Goal: Task Accomplishment & Management: Complete application form

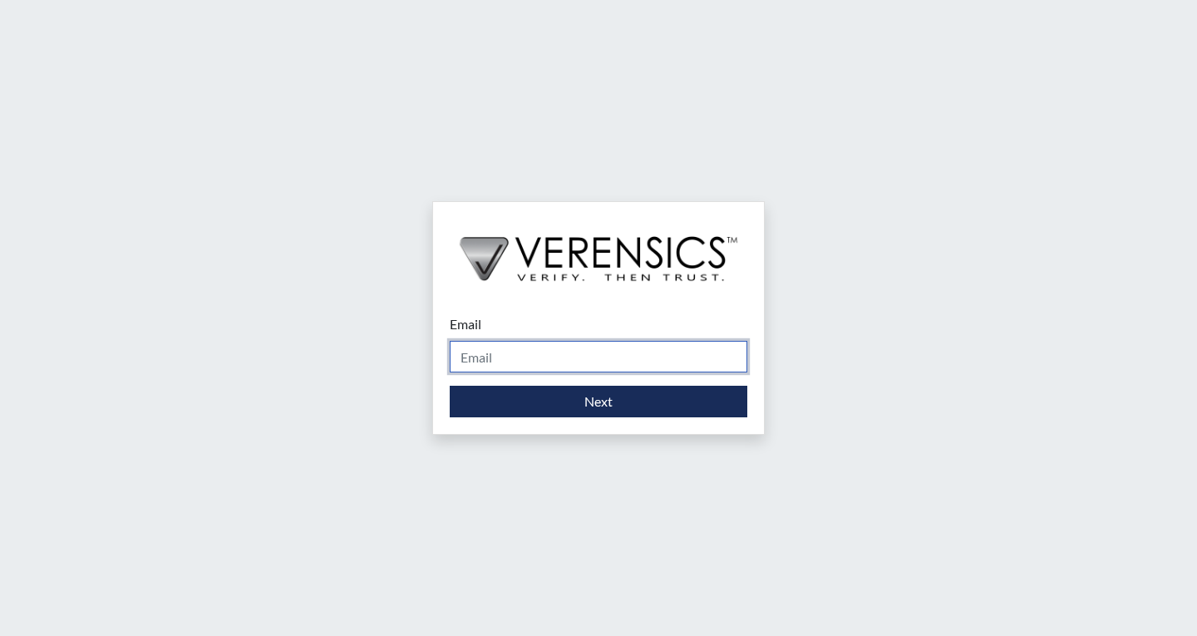
click at [541, 358] on input "Email" at bounding box center [599, 357] width 298 height 32
type input "[EMAIL_ADDRESS][PERSON_NAME][DOMAIN_NAME]"
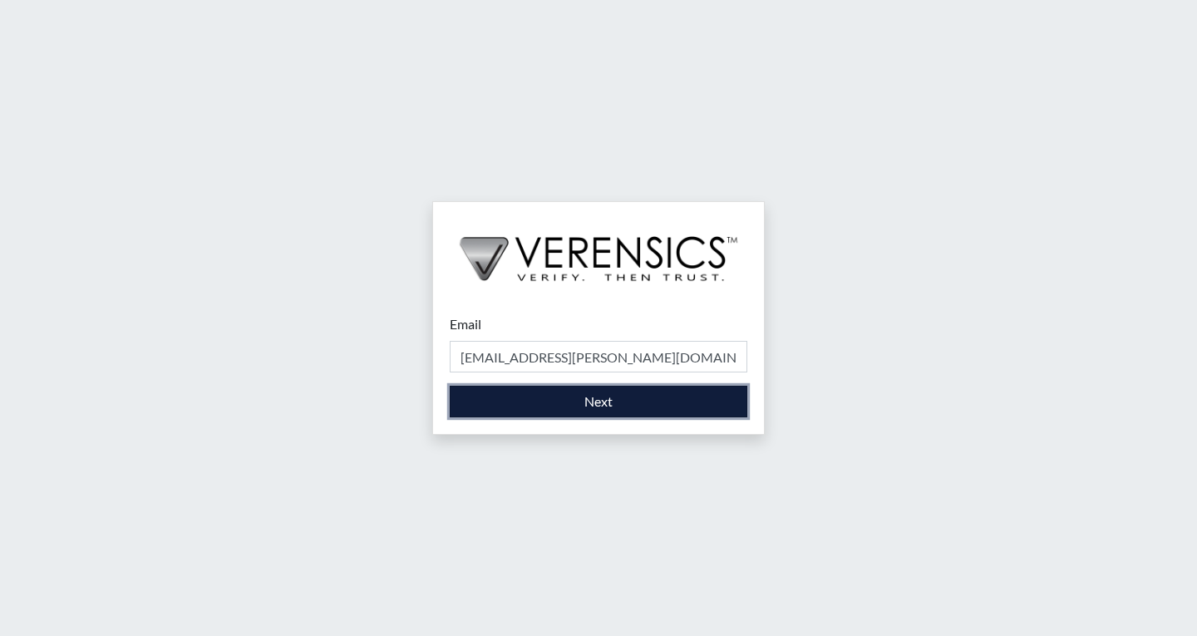
click at [560, 412] on button "Next" at bounding box center [599, 402] width 298 height 32
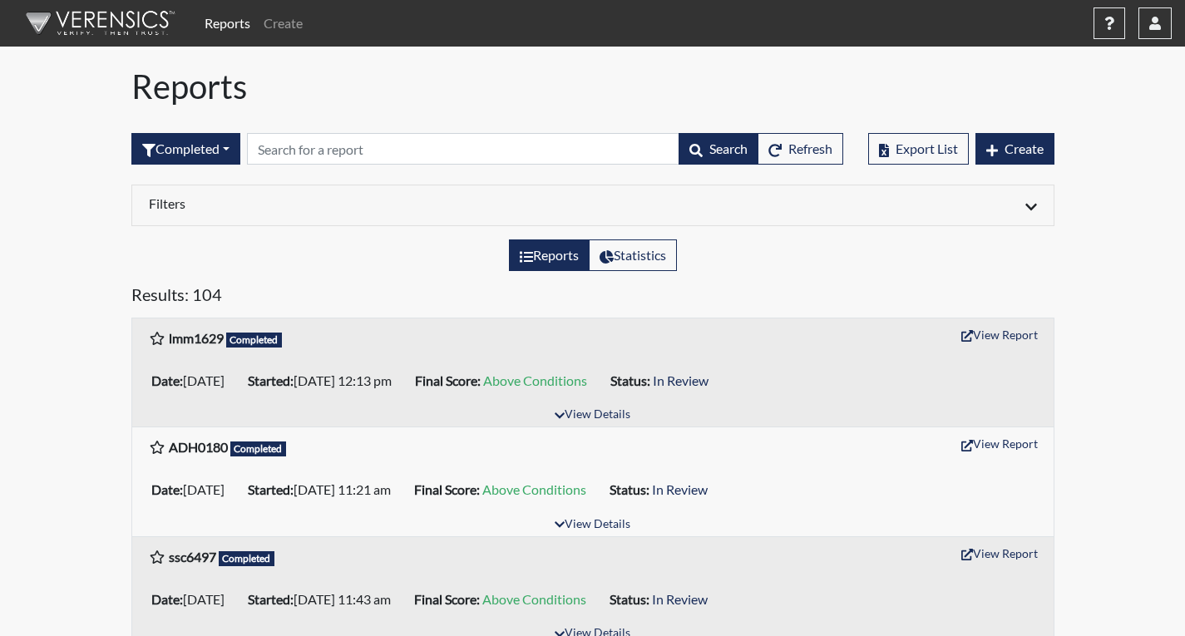
click at [1021, 131] on div "Export List Create" at bounding box center [961, 148] width 186 height 71
click at [1023, 143] on span "Create" at bounding box center [1023, 149] width 39 height 16
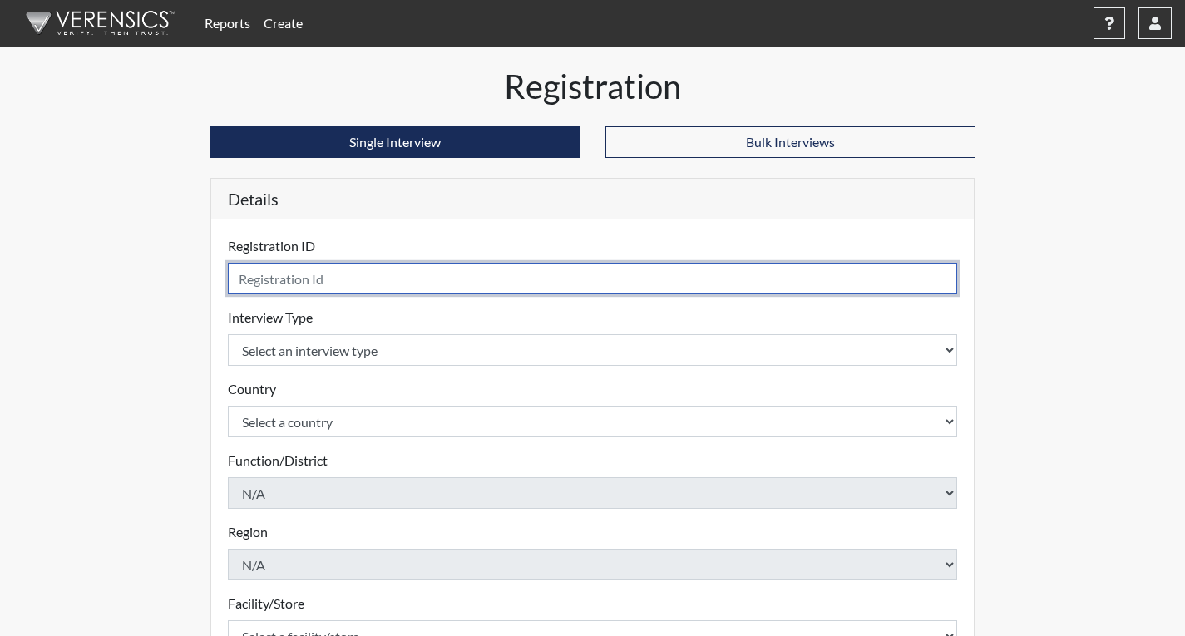
click at [519, 286] on input "text" at bounding box center [593, 279] width 730 height 32
type input "tlc5064"
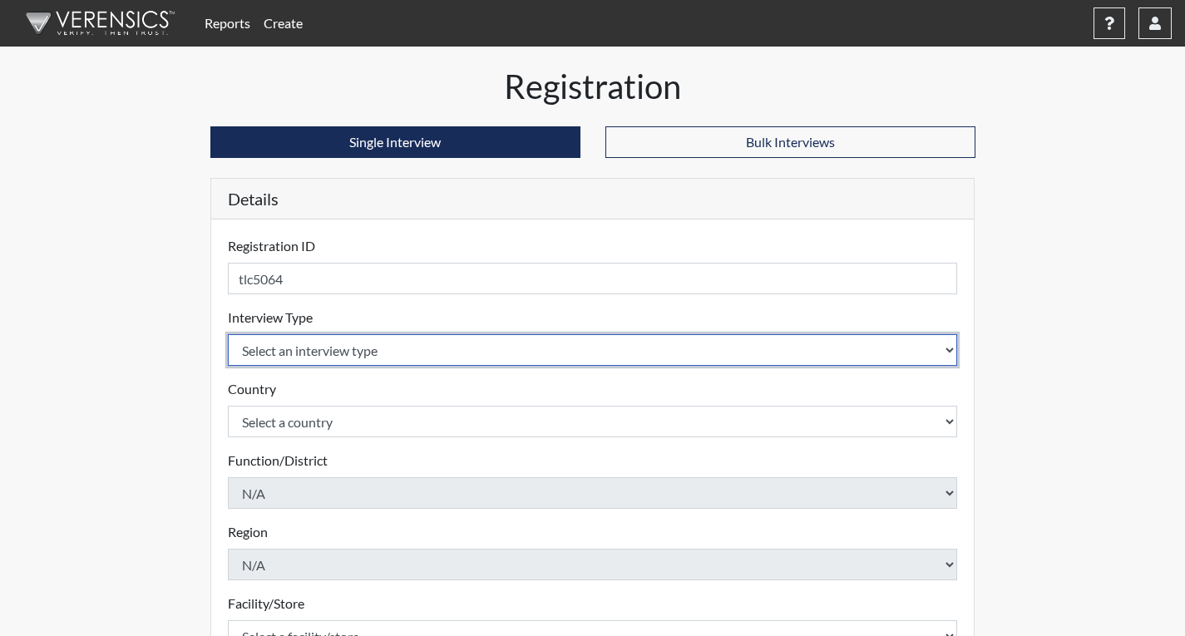
click at [379, 339] on select "Select an interview type Corrections Pre-Employment" at bounding box center [593, 350] width 730 height 32
select select "ff733e93-e1bf-11ea-9c9f-0eff0cf7eb8f"
click at [228, 334] on select "Select an interview type Corrections Pre-Employment" at bounding box center [593, 350] width 730 height 32
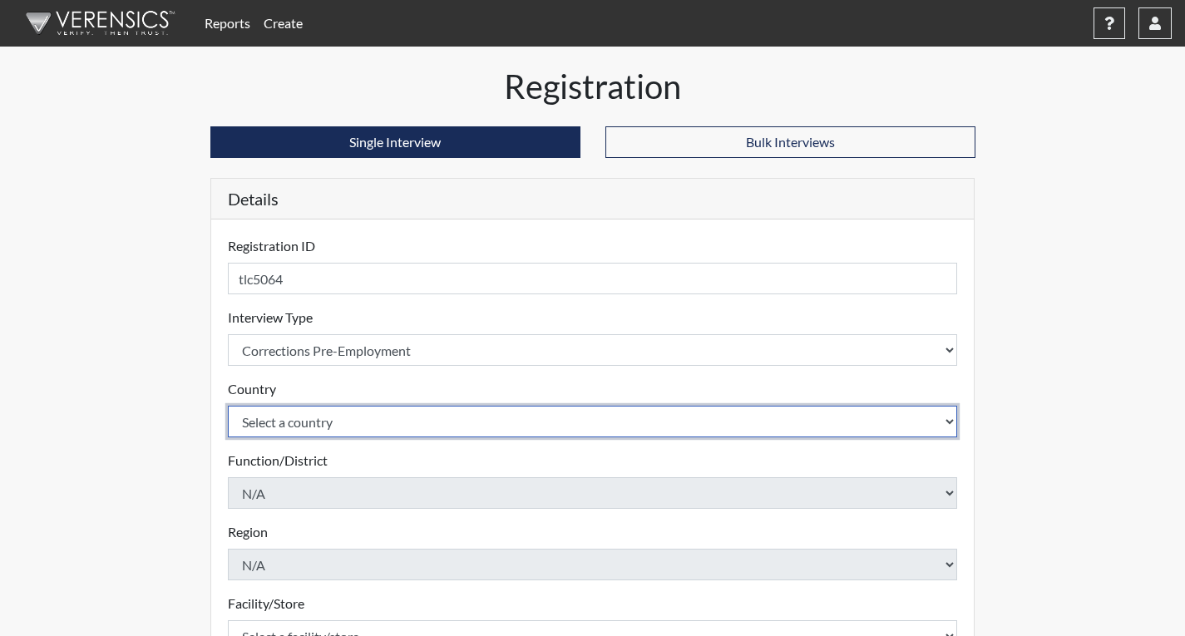
click at [382, 421] on select "Select a country [GEOGRAPHIC_DATA] [GEOGRAPHIC_DATA]" at bounding box center [593, 422] width 730 height 32
select select "united-states-of-[GEOGRAPHIC_DATA]"
click at [228, 406] on select "Select a country [GEOGRAPHIC_DATA] [GEOGRAPHIC_DATA]" at bounding box center [593, 422] width 730 height 32
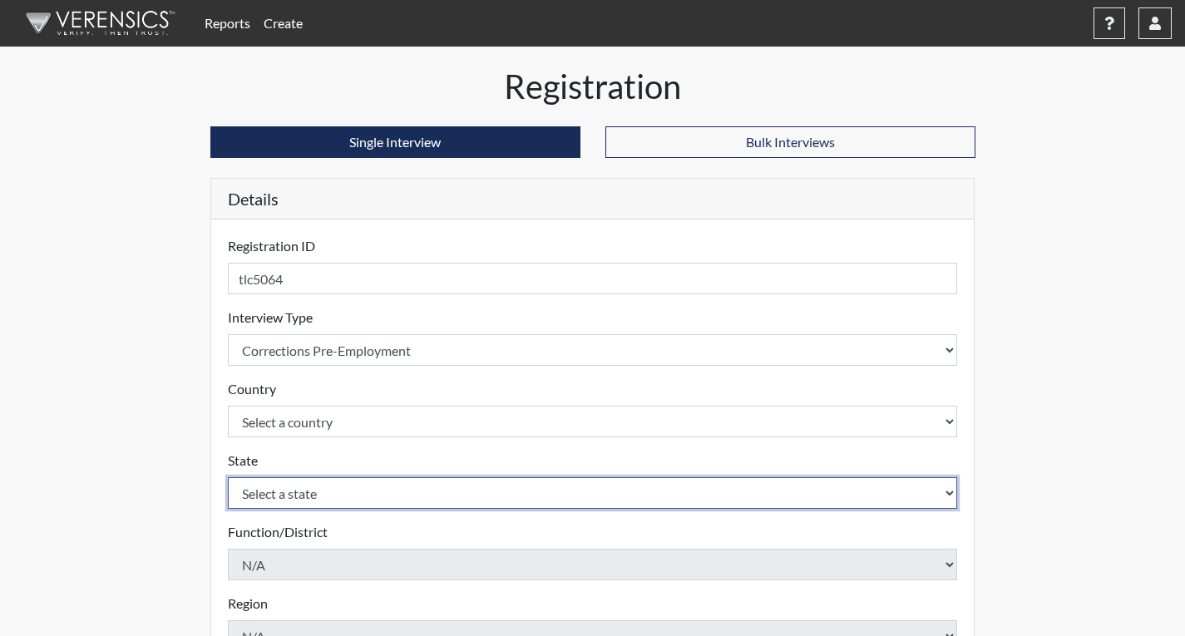
click at [362, 487] on select "Select a state [US_STATE] [US_STATE] [US_STATE] [US_STATE] [US_STATE] [US_STATE…" at bounding box center [593, 493] width 730 height 32
select select "GA"
click at [228, 477] on select "Select a state [US_STATE] [US_STATE] [US_STATE] [US_STATE] [US_STATE] [US_STATE…" at bounding box center [593, 493] width 730 height 32
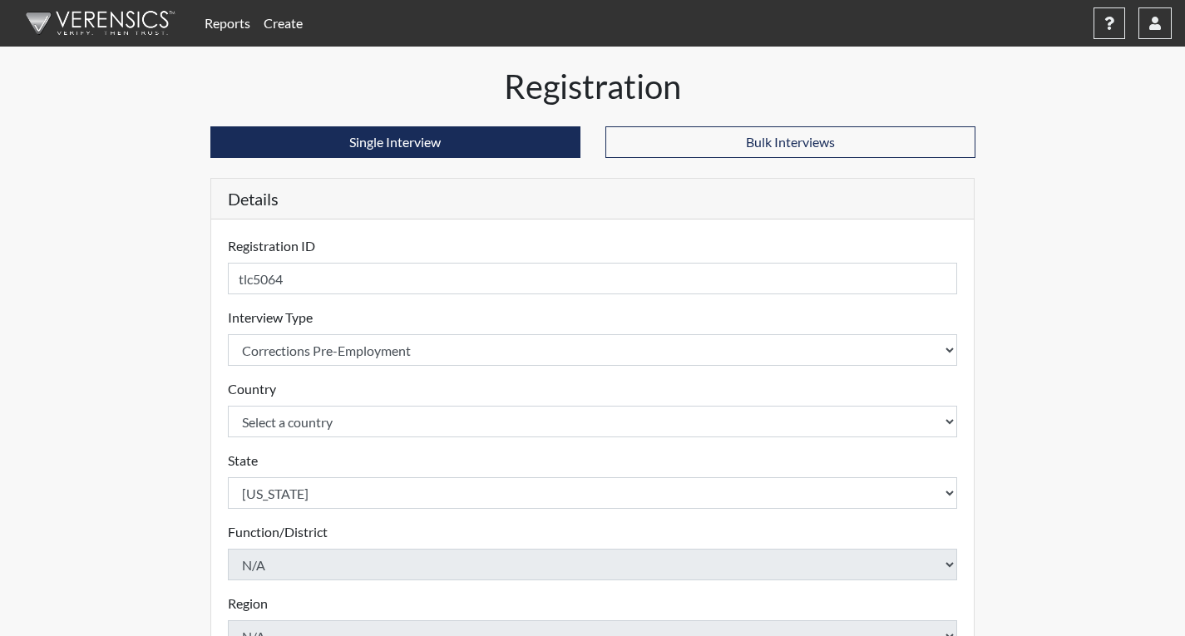
click at [36, 424] on div "Reports Create Help Center × Verensics Best Practices How to successfully use t…" at bounding box center [592, 503] width 1185 height 1007
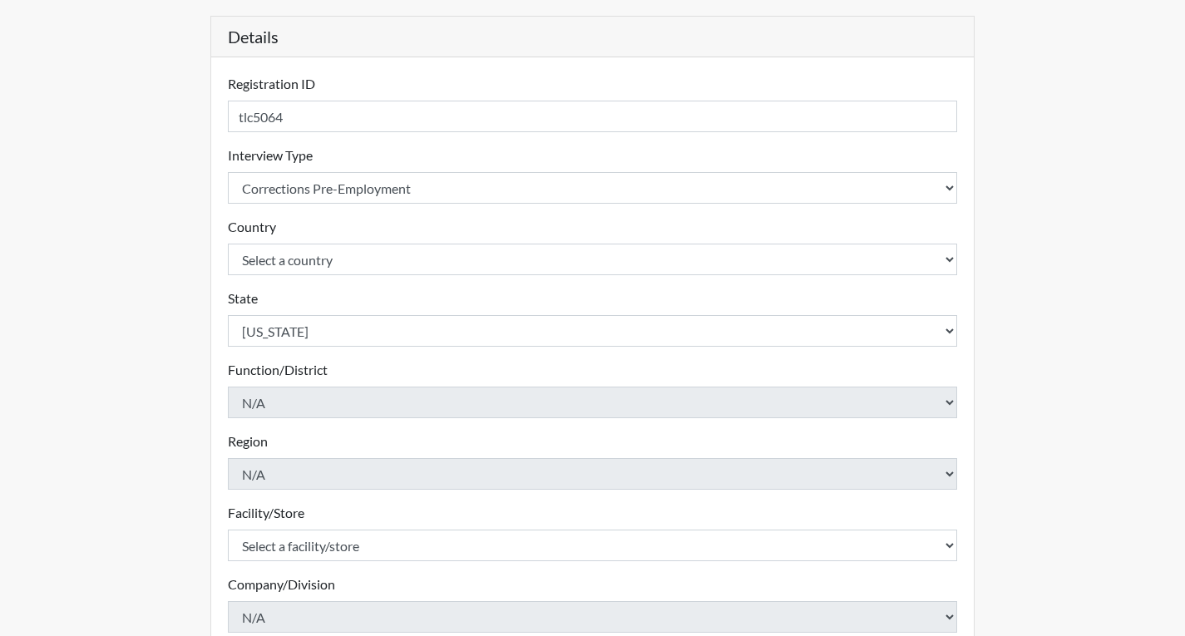
scroll to position [333, 0]
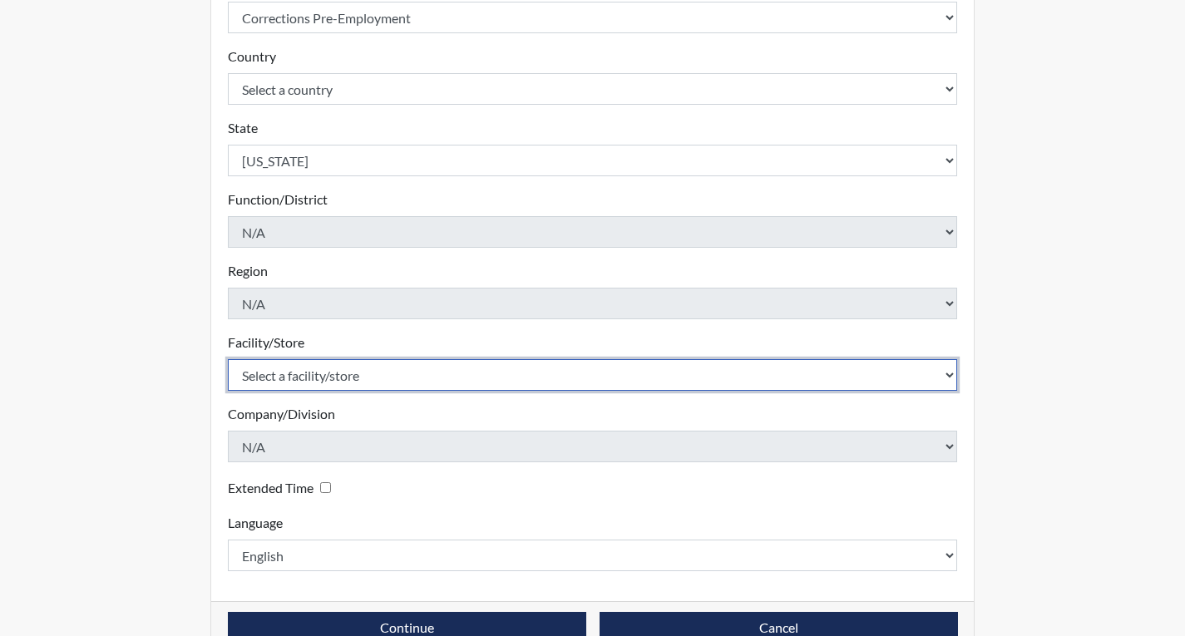
drag, startPoint x: 306, startPoint y: 377, endPoint x: 318, endPoint y: 389, distance: 17.6
click at [306, 377] on select "Select a facility/store Coastal SP" at bounding box center [593, 375] width 730 height 32
select select "1ca32380-6dc3-48c7-adf5-9eb7d7284c70"
click at [228, 359] on select "Select a facility/store Coastal SP" at bounding box center [593, 375] width 730 height 32
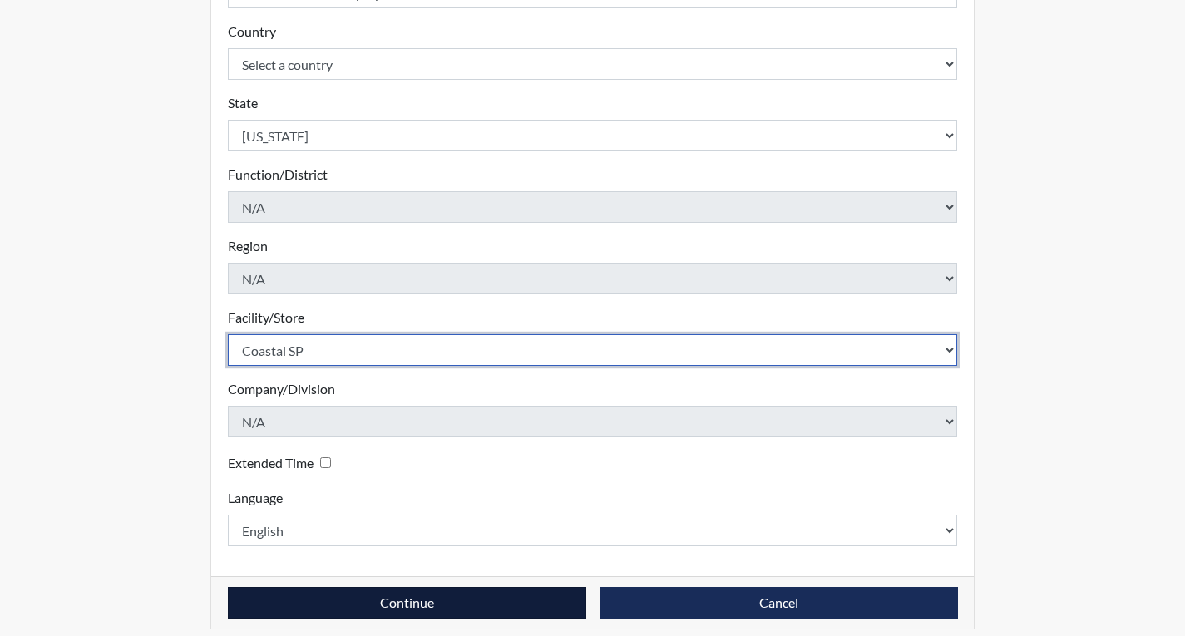
scroll to position [371, 0]
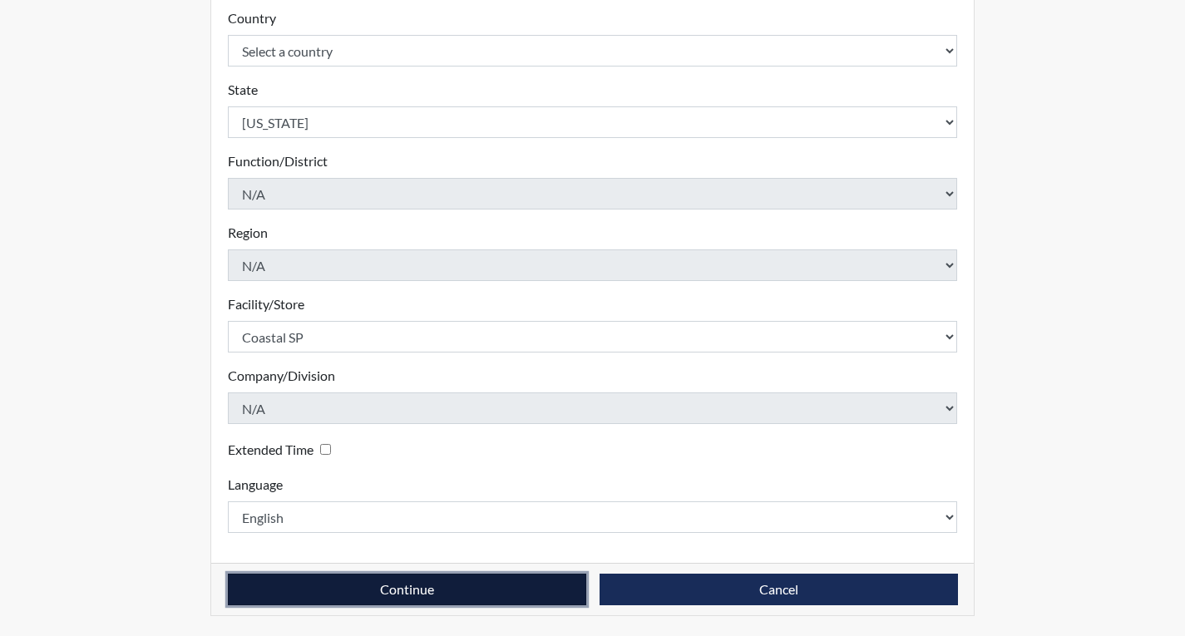
click at [433, 577] on button "Continue" at bounding box center [407, 590] width 358 height 32
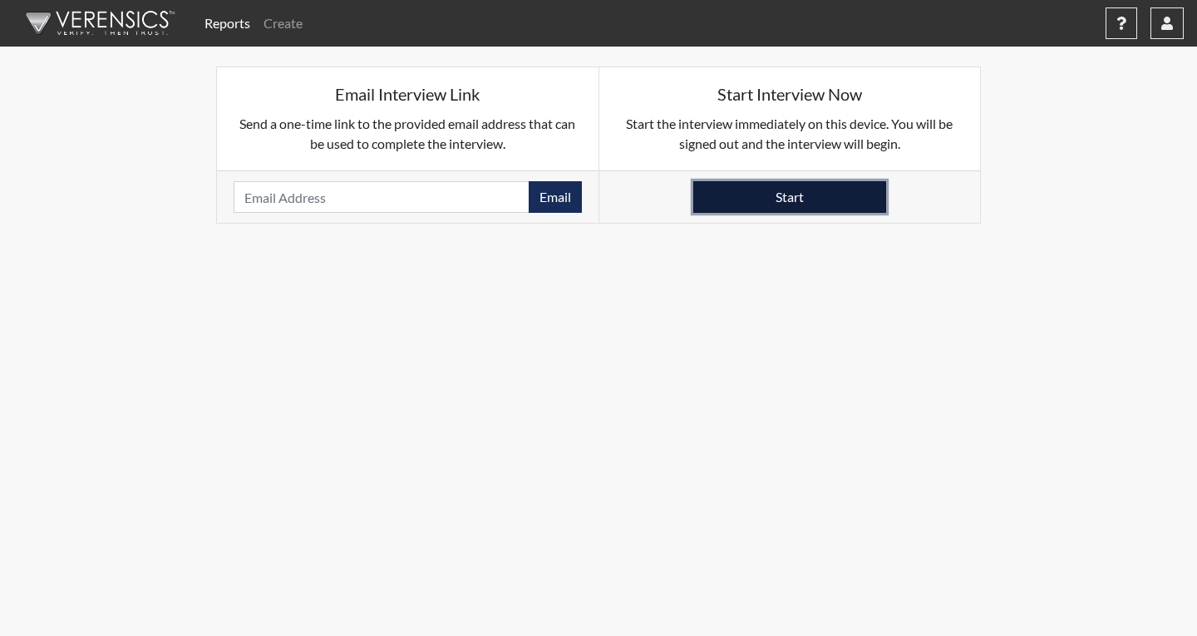
click at [697, 195] on button "Start" at bounding box center [789, 197] width 193 height 32
